Goal: Information Seeking & Learning: Learn about a topic

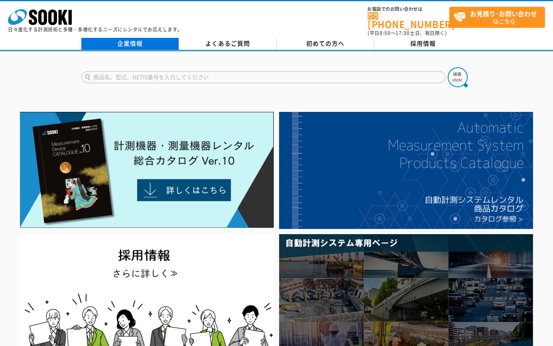
click at [135, 41] on link "企業情報" at bounding box center [130, 44] width 98 height 12
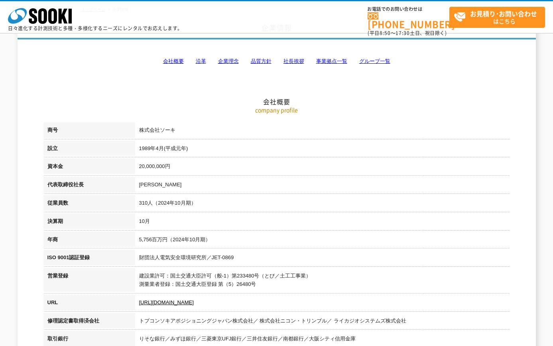
scroll to position [49, 0]
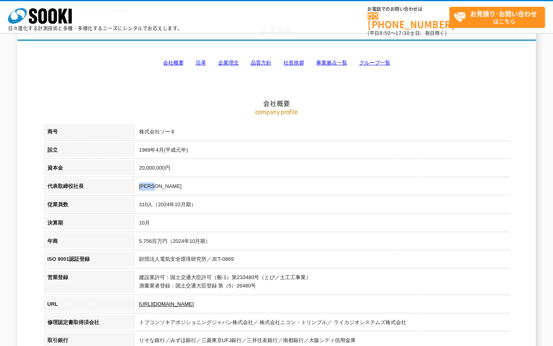
drag, startPoint x: 161, startPoint y: 184, endPoint x: 138, endPoint y: 186, distance: 22.8
click at [138, 186] on td "[PERSON_NAME]" at bounding box center [322, 188] width 375 height 18
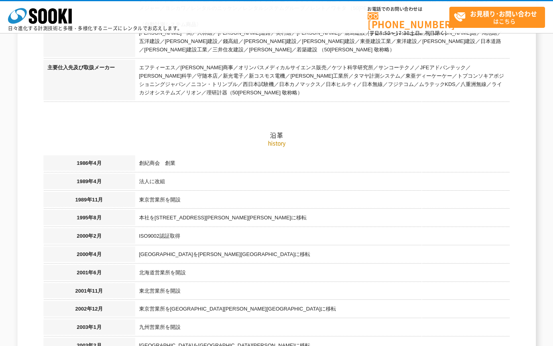
scroll to position [428, 0]
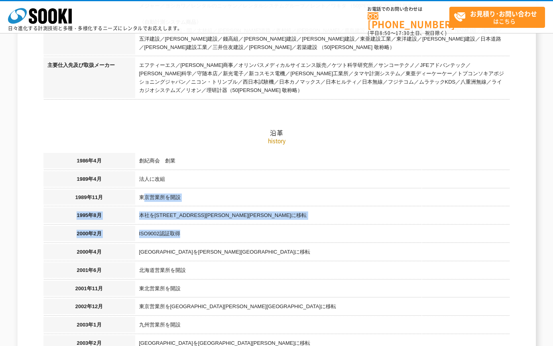
drag, startPoint x: 145, startPoint y: 174, endPoint x: 140, endPoint y: 224, distance: 49.6
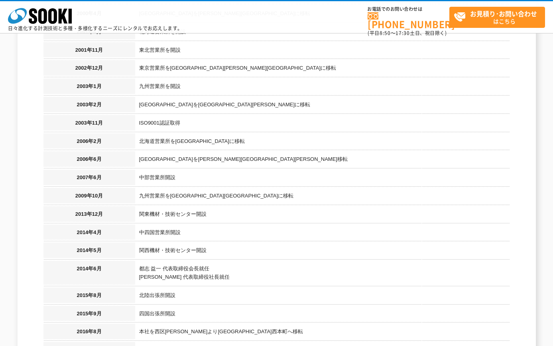
scroll to position [669, 0]
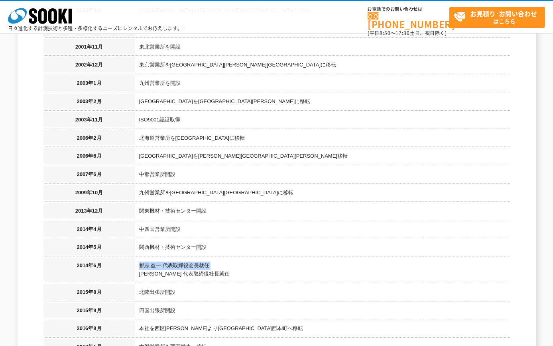
drag, startPoint x: 139, startPoint y: 243, endPoint x: 139, endPoint y: 249, distance: 5.6
click at [139, 258] on td "[PERSON_NAME] 代表取締役会長就任 [PERSON_NAME] 代表取締役社長就任" at bounding box center [322, 271] width 375 height 27
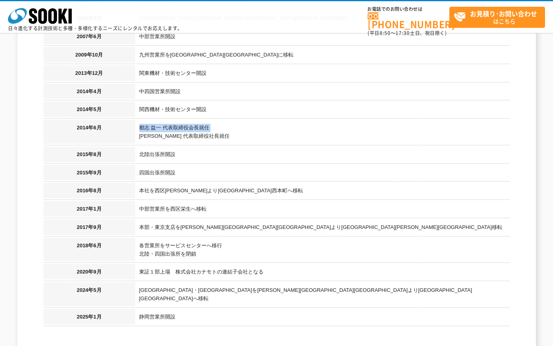
scroll to position [809, 0]
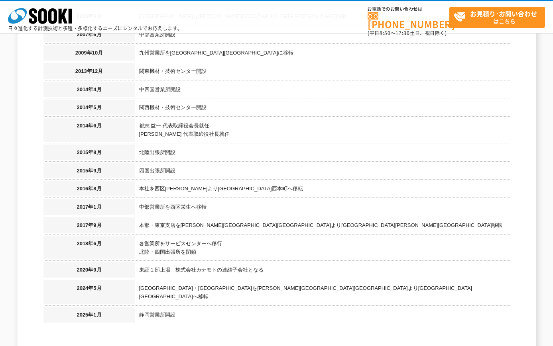
click at [159, 163] on td "四国出張所開設" at bounding box center [322, 172] width 375 height 18
drag, startPoint x: 161, startPoint y: 109, endPoint x: 138, endPoint y: 110, distance: 23.2
click at [138, 118] on td "[PERSON_NAME] 代表取締役会長就任 [PERSON_NAME] 代表取締役社長就任" at bounding box center [322, 131] width 375 height 27
copy td "[PERSON_NAME]"
